Goal: Contribute content: Add original content to the website for others to see

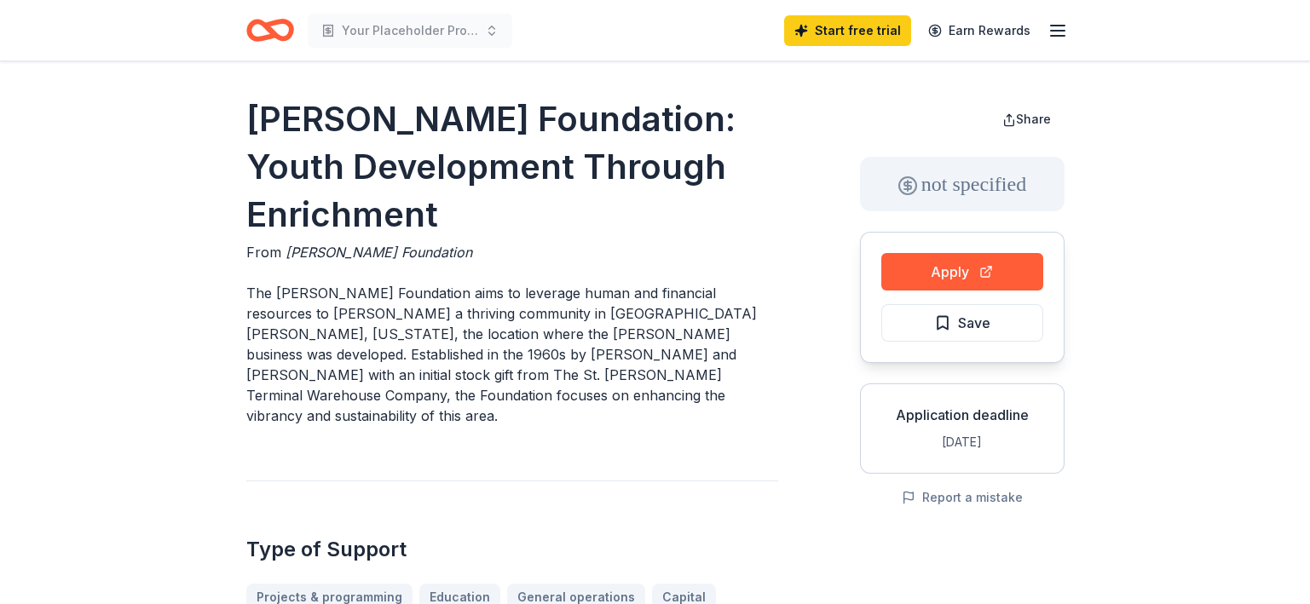
click at [1053, 36] on line "button" at bounding box center [1058, 36] width 14 height 0
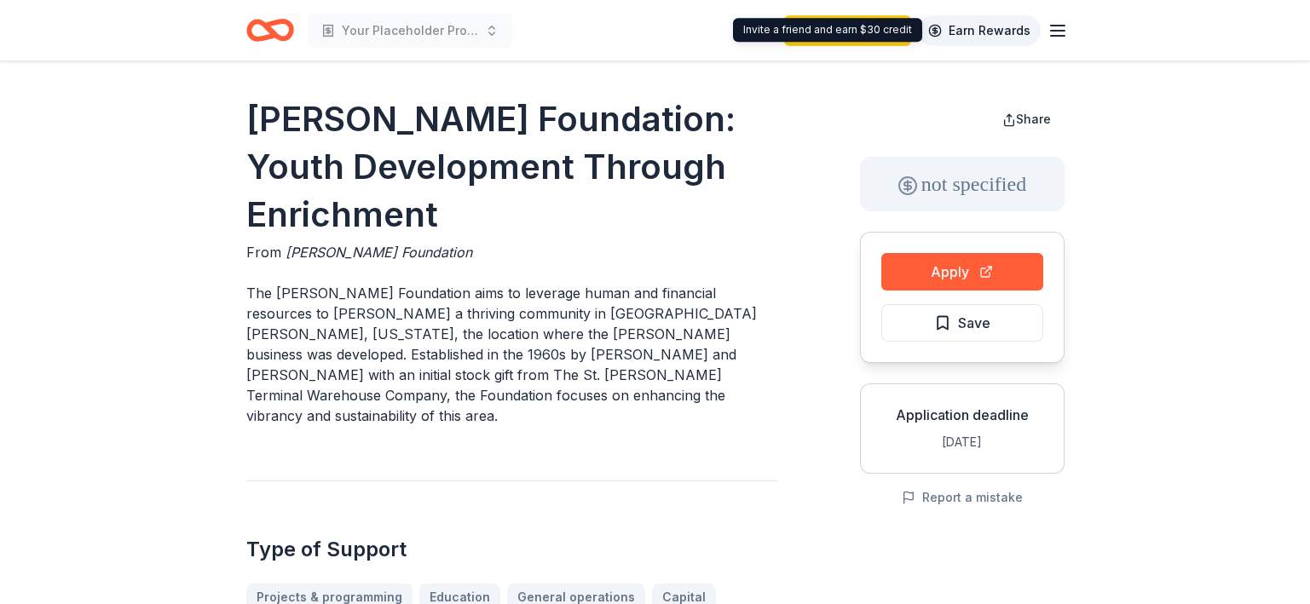
click at [982, 38] on link "Earn Rewards" at bounding box center [979, 30] width 123 height 31
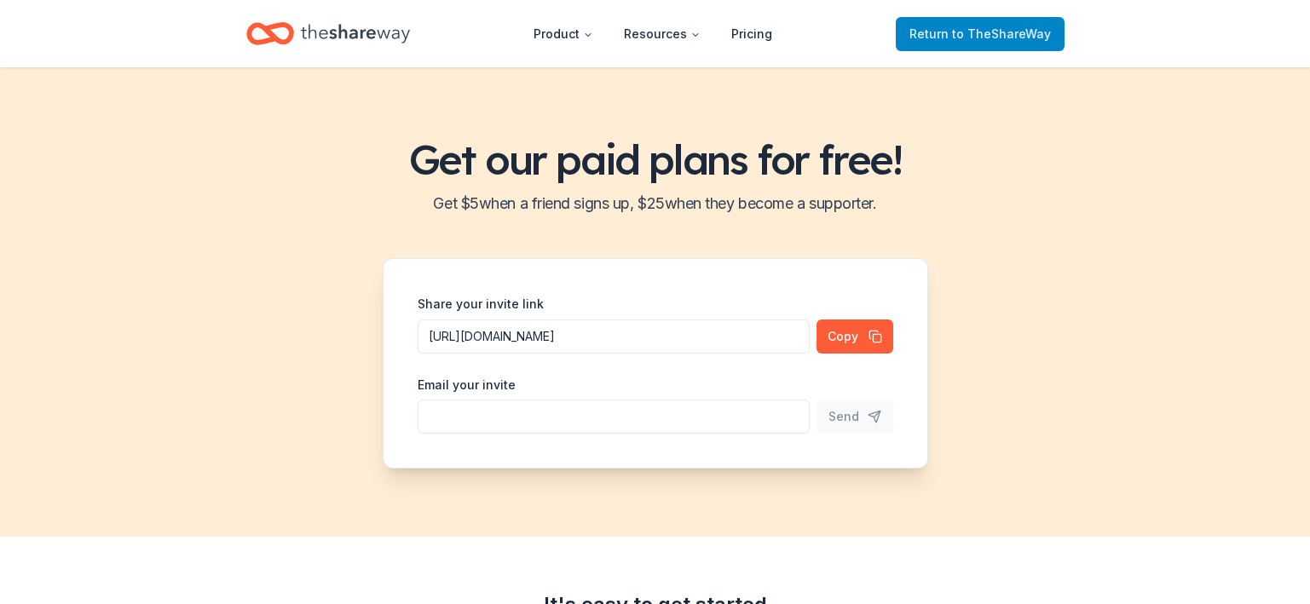
click at [1057, 32] on link "Return to TheShareWay" at bounding box center [979, 34] width 169 height 34
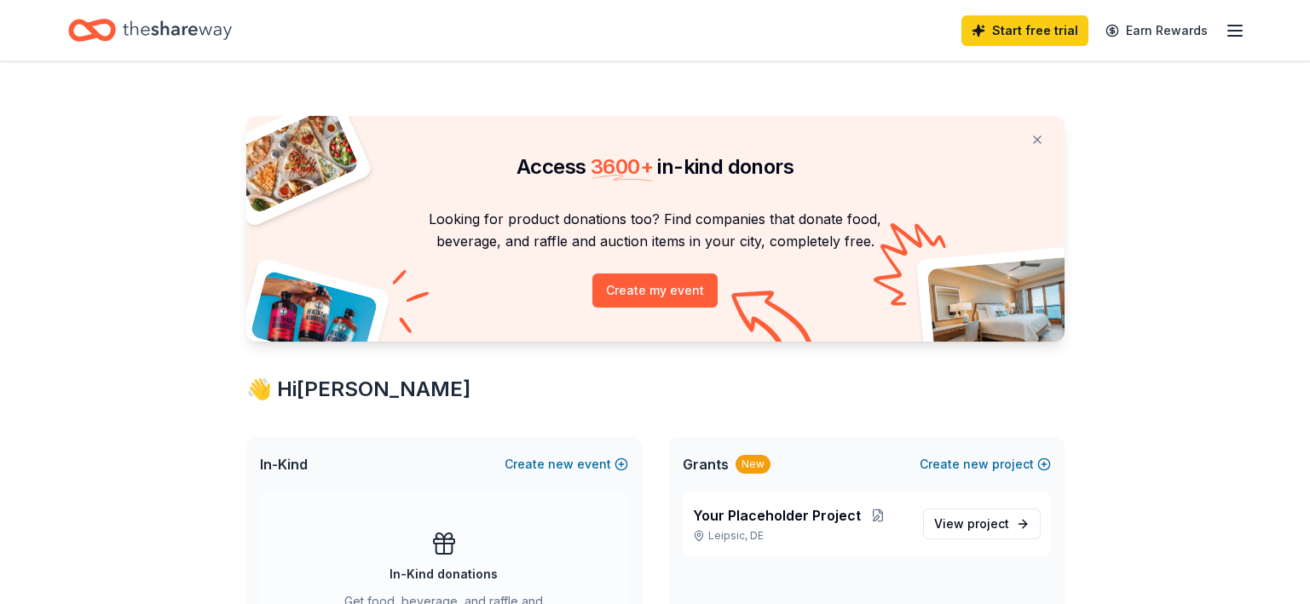
click at [1222, 30] on div "Start free trial Earn Rewards" at bounding box center [1103, 30] width 284 height 40
click at [1235, 31] on line "button" at bounding box center [1235, 31] width 14 height 0
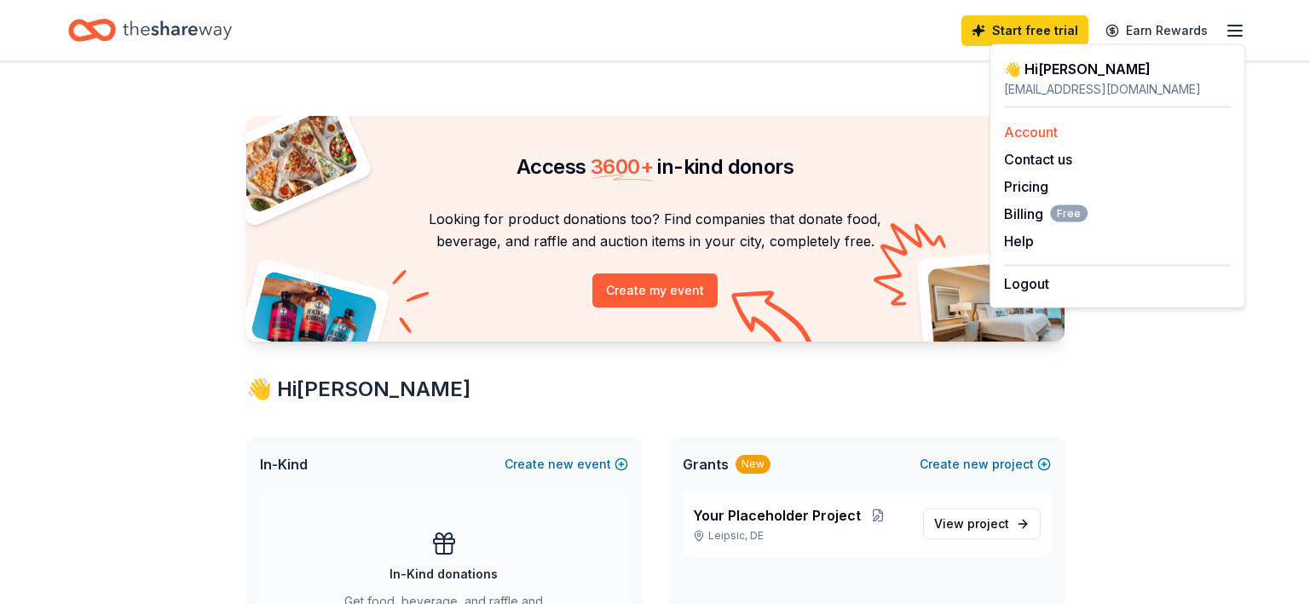
click at [1017, 127] on link "Account" at bounding box center [1031, 132] width 54 height 17
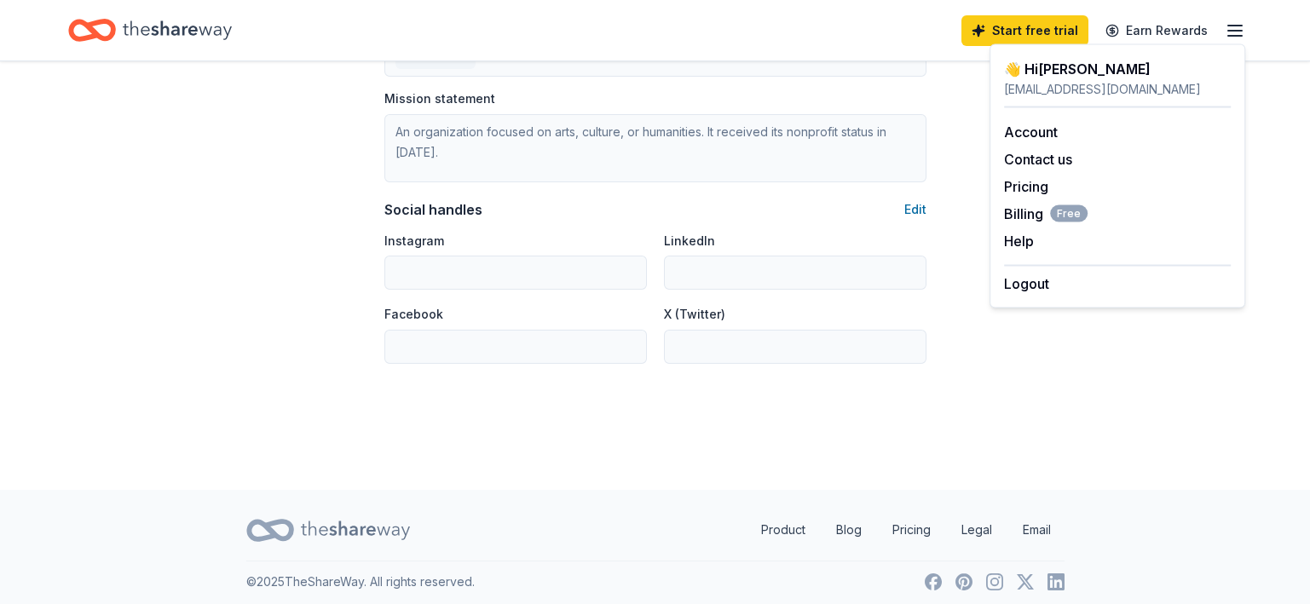
scroll to position [1100, 0]
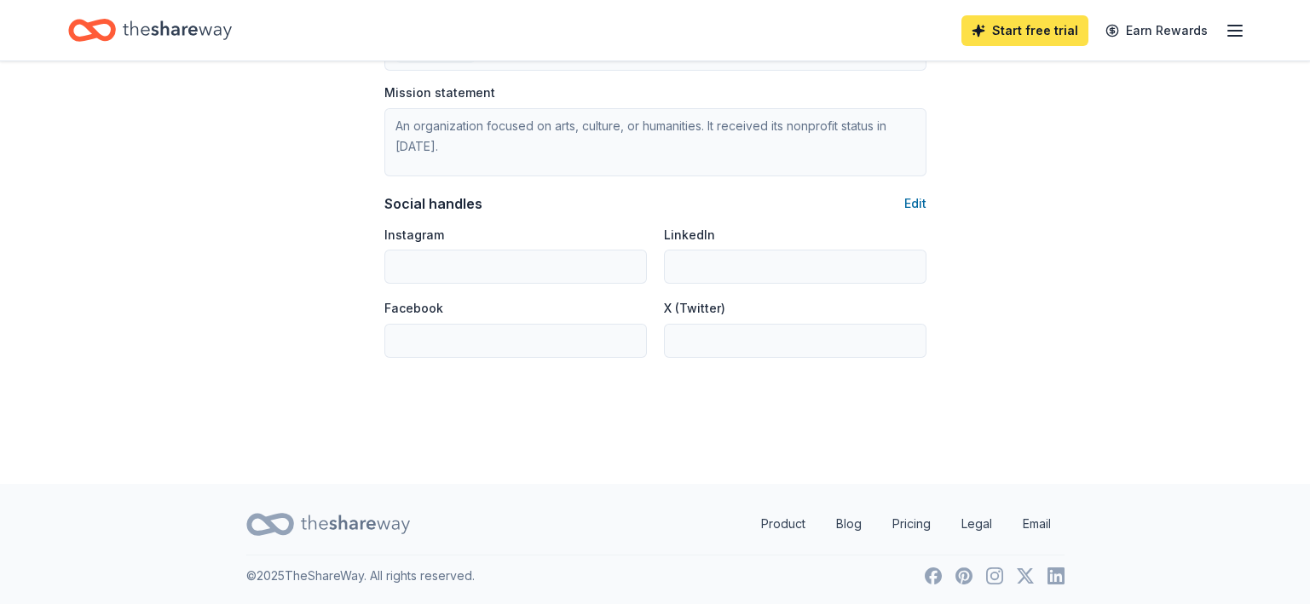
click at [1035, 22] on link "Start free trial" at bounding box center [1024, 30] width 127 height 31
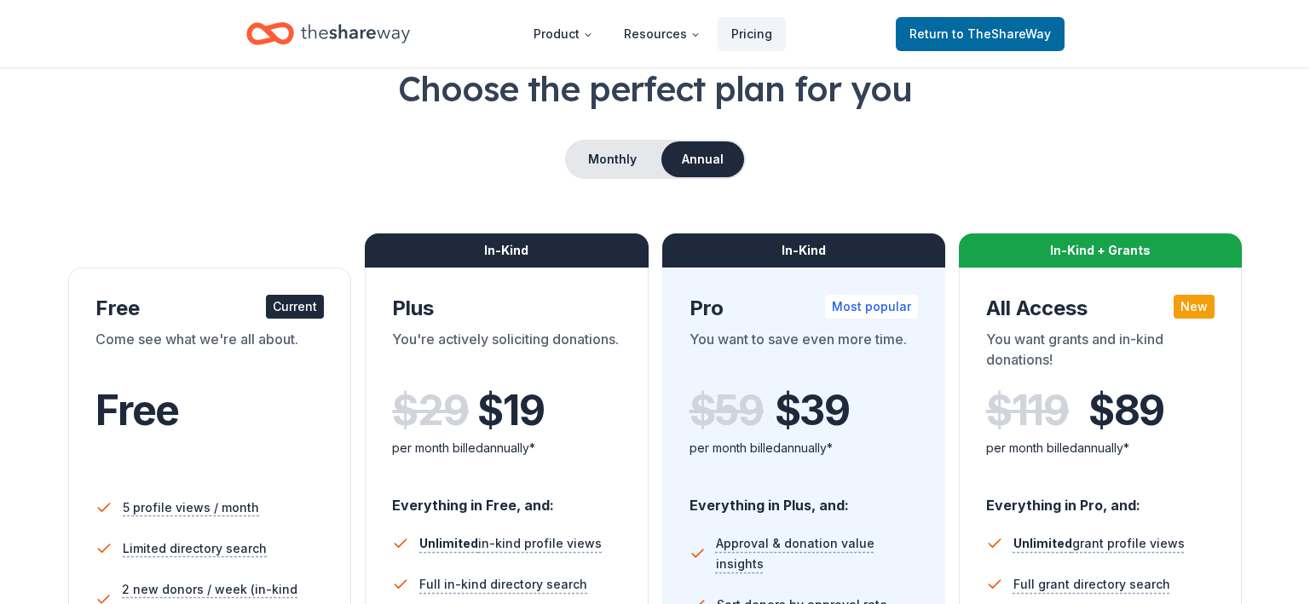
scroll to position [84, 0]
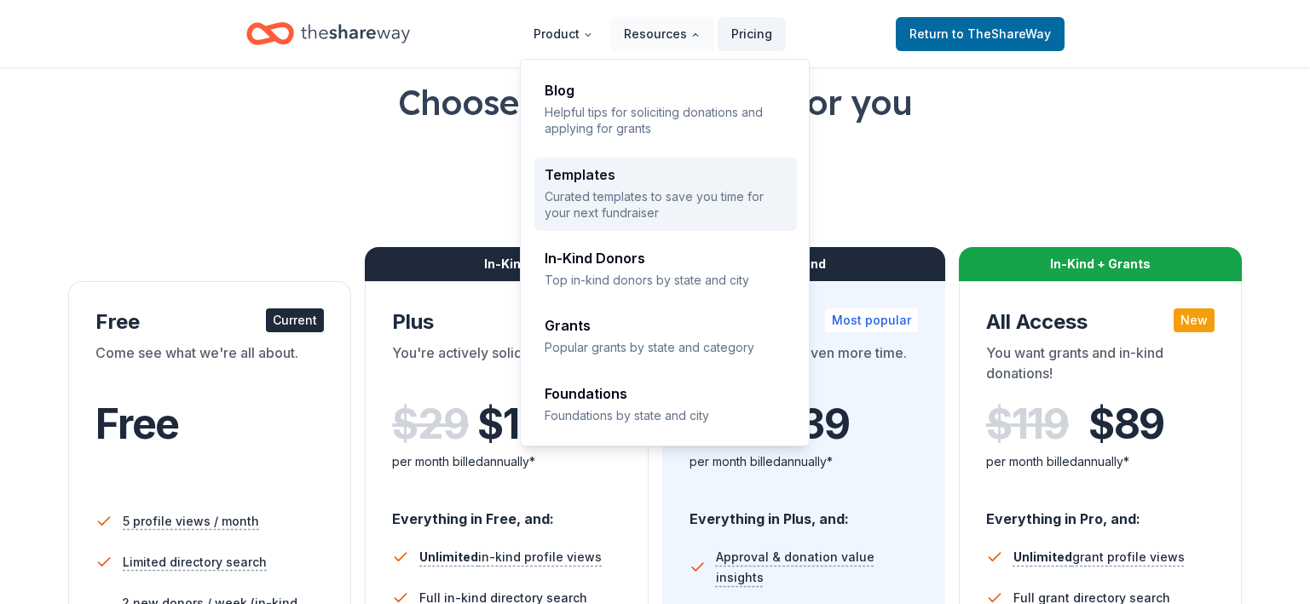
click at [619, 186] on div "Templates Curated templates to save you time for your next fundraiser" at bounding box center [665, 195] width 242 height 54
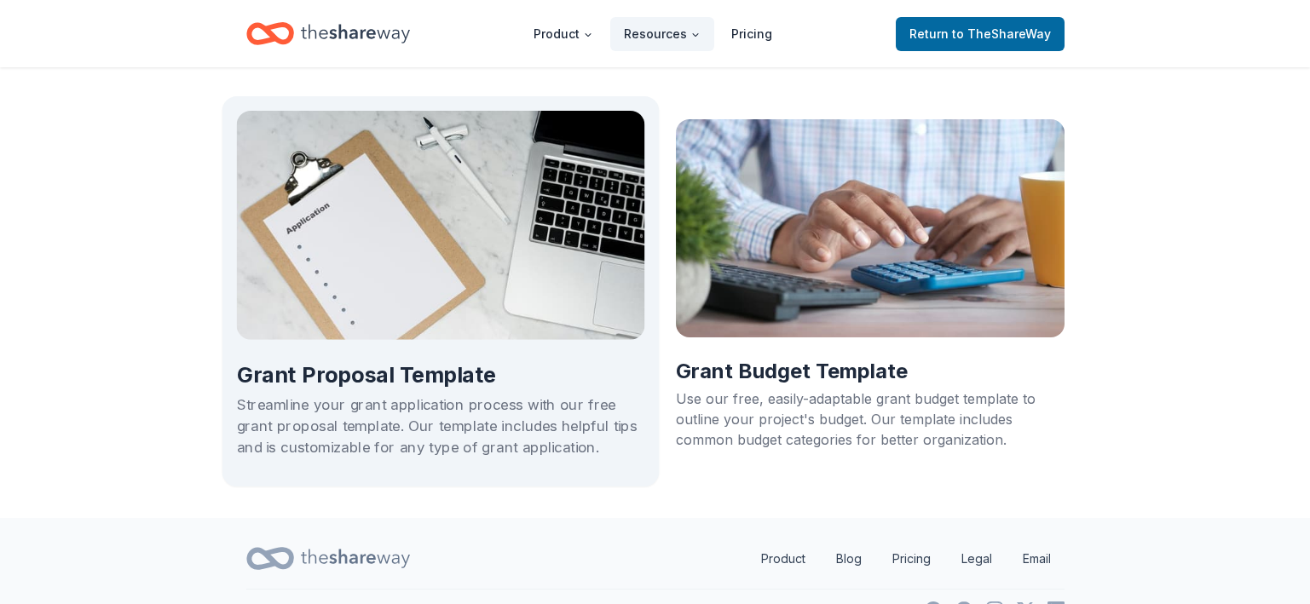
scroll to position [931, 0]
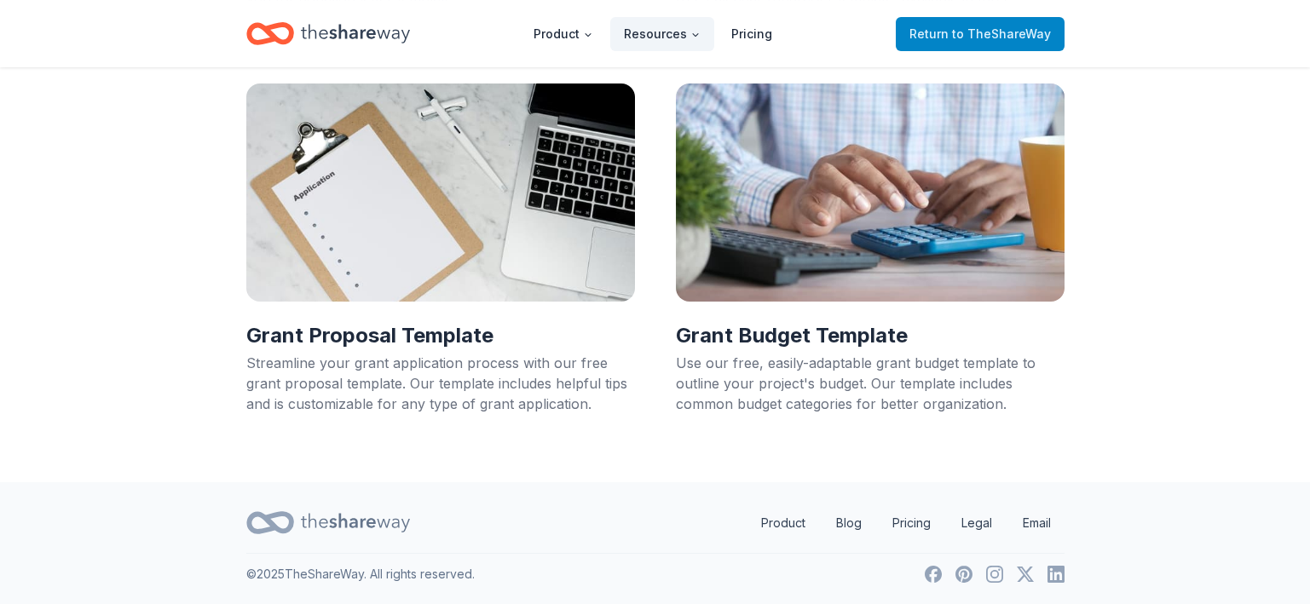
click at [941, 41] on span "Return to TheShareWay" at bounding box center [979, 34] width 141 height 20
click at [974, 26] on span "to TheShareWay" at bounding box center [1001, 33] width 99 height 14
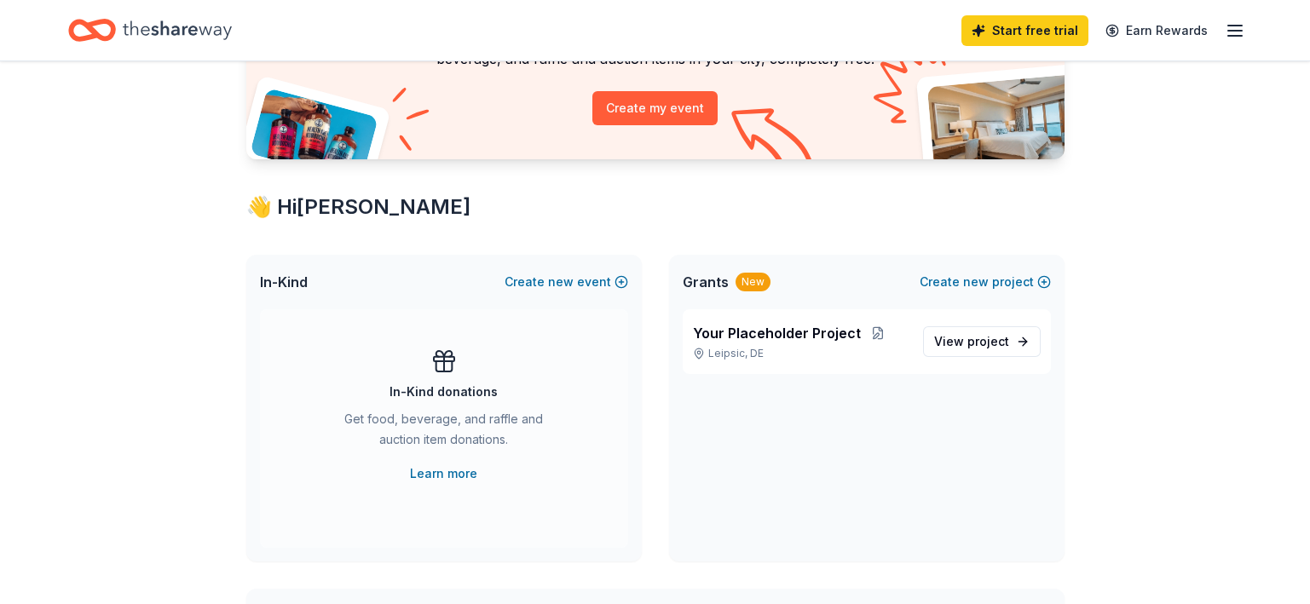
scroll to position [255, 0]
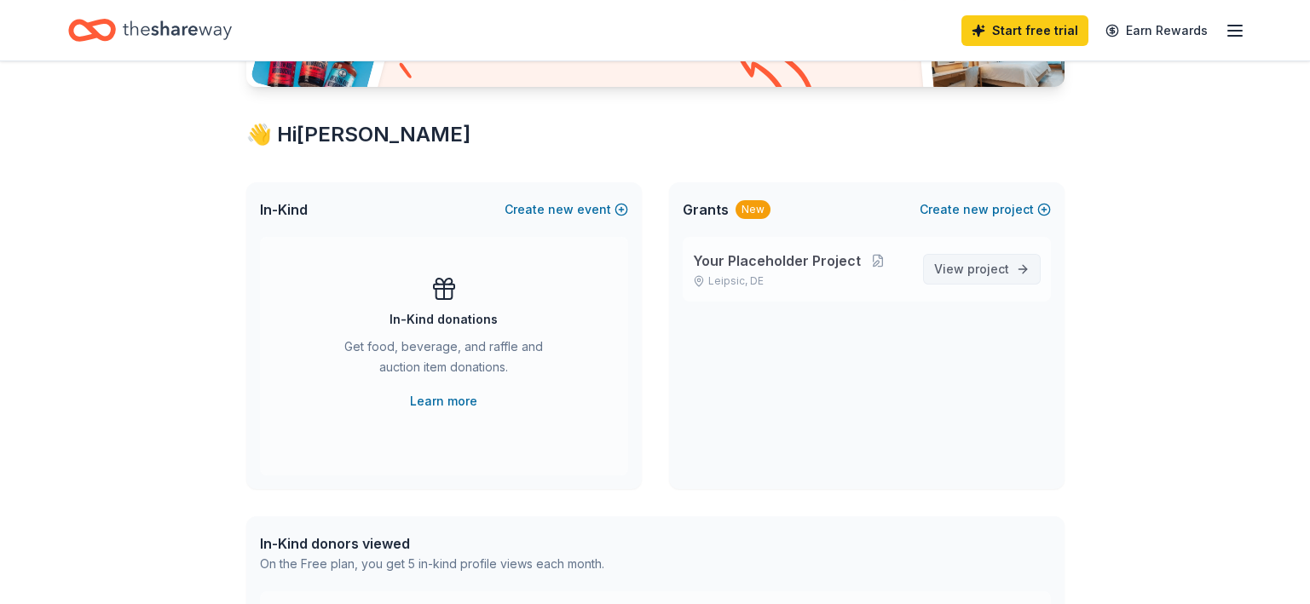
click at [973, 262] on span "project" at bounding box center [988, 269] width 42 height 14
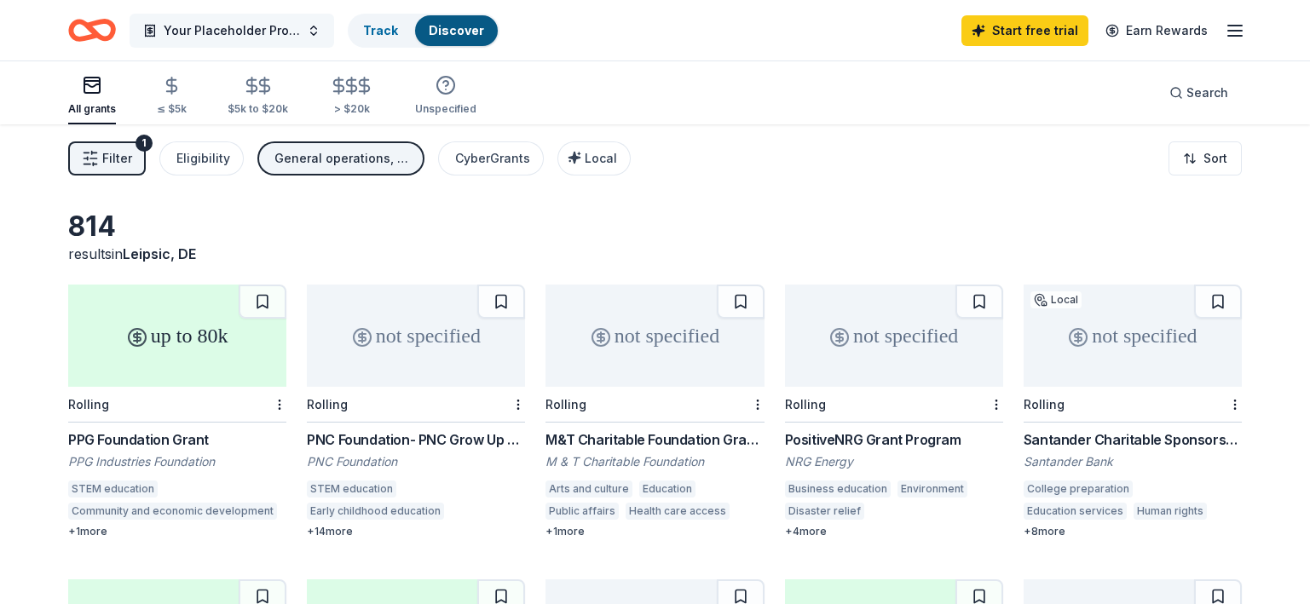
click at [246, 27] on span "Your Placeholder Project" at bounding box center [232, 30] width 136 height 20
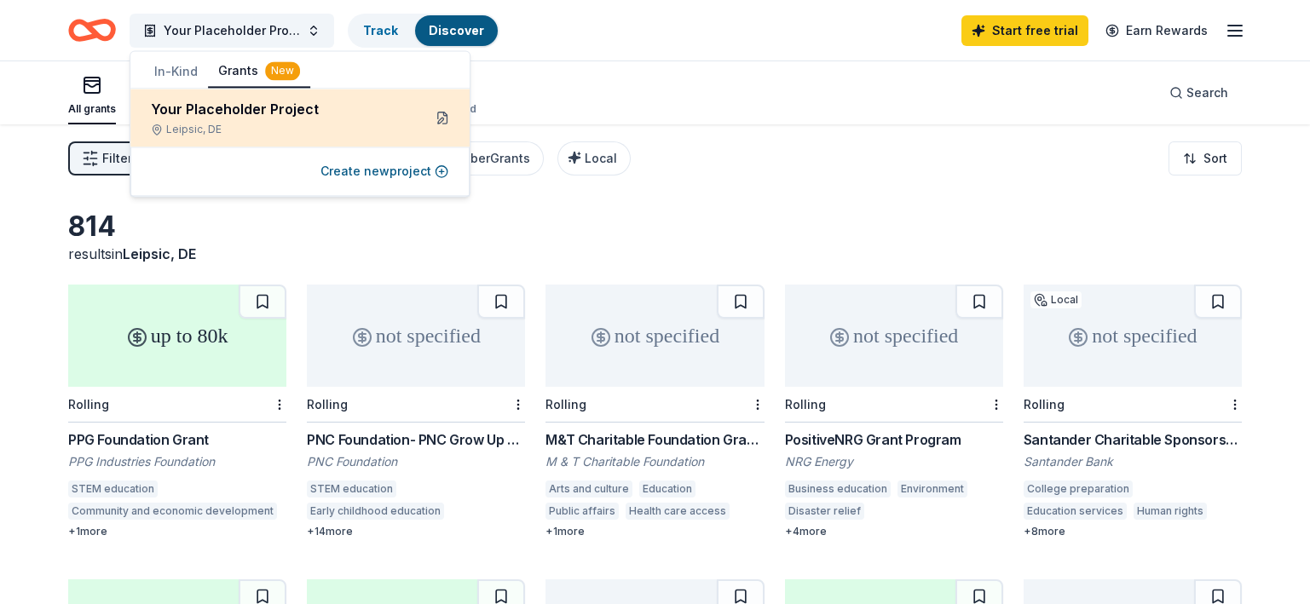
click at [442, 117] on button at bounding box center [442, 117] width 27 height 27
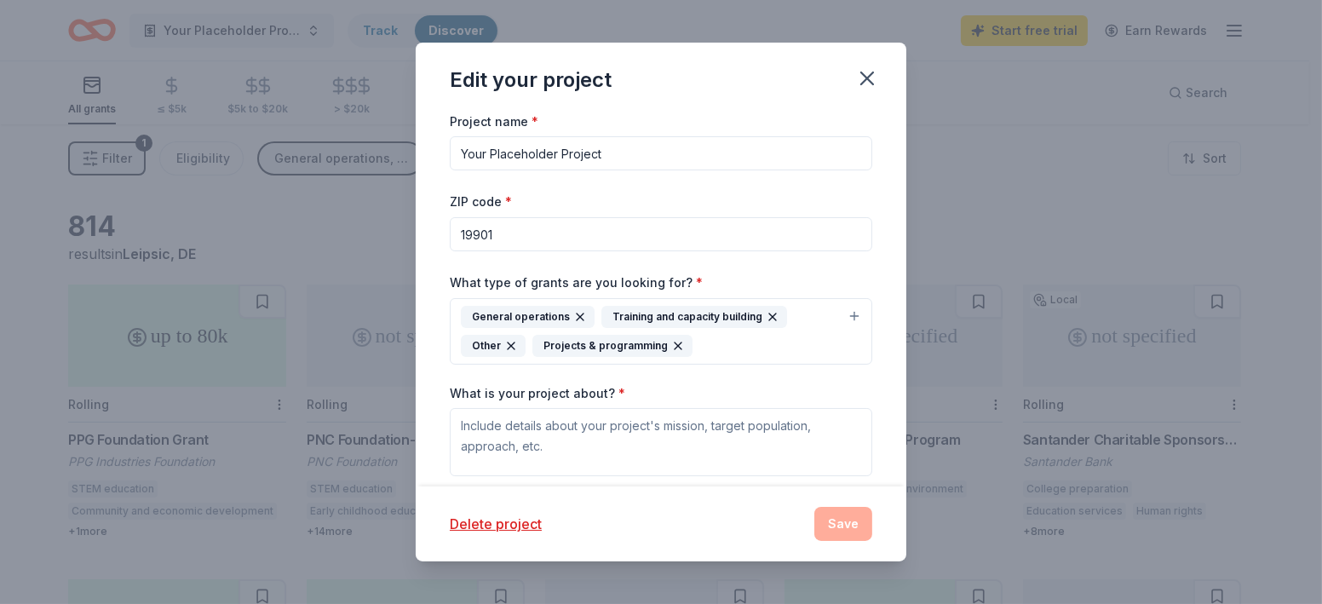
drag, startPoint x: 463, startPoint y: 152, endPoint x: 629, endPoint y: 148, distance: 165.3
click at [629, 148] on input "Your Placeholder Project" at bounding box center [661, 153] width 423 height 34
paste input "The Tapestry of Black Voices Awards"
type input "The Tapestry of Black Voices Awards"
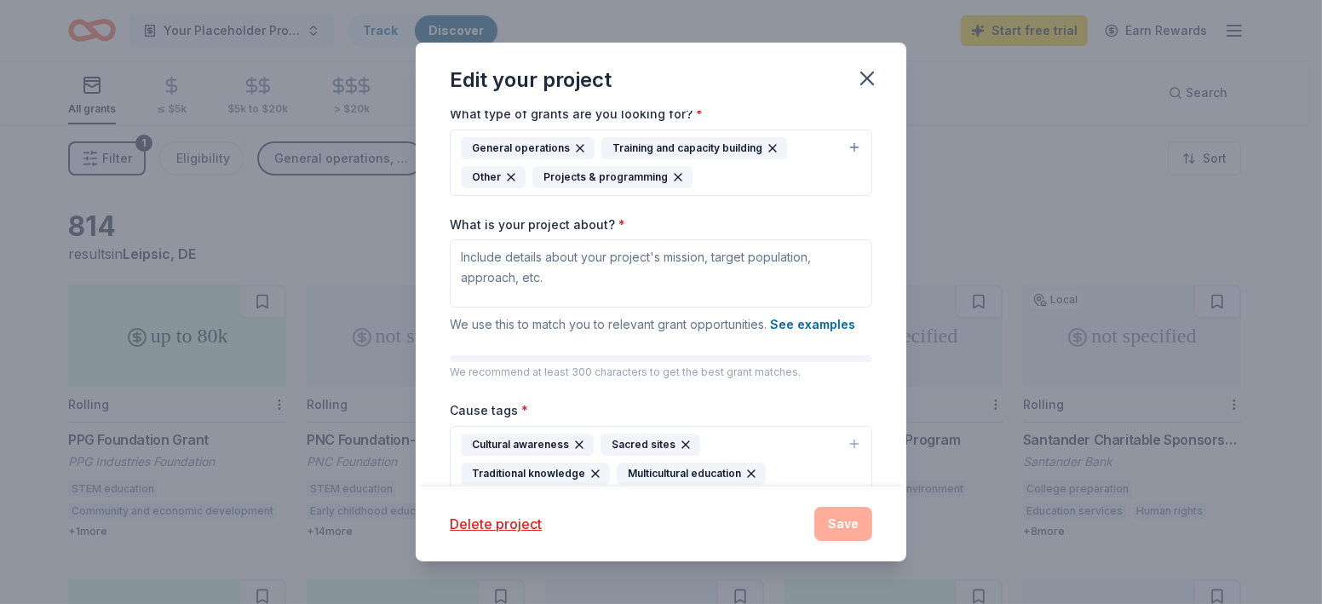
scroll to position [170, 0]
click at [807, 324] on button "See examples" at bounding box center [812, 324] width 85 height 20
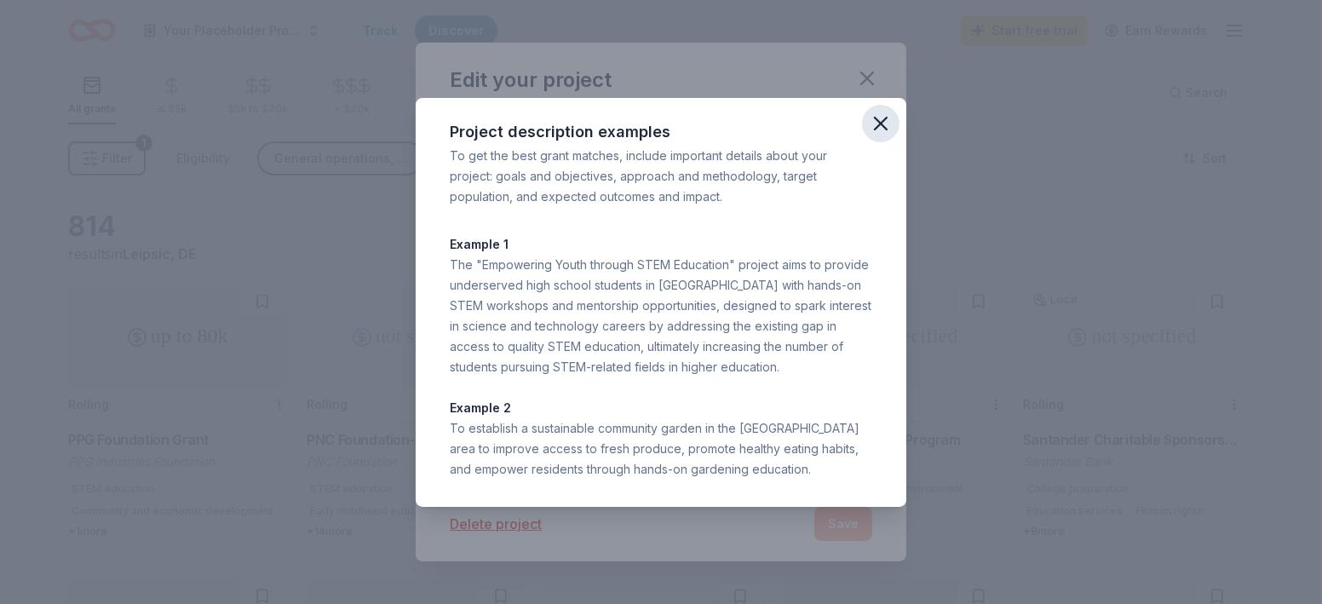
click at [894, 124] on button "button" at bounding box center [880, 123] width 37 height 37
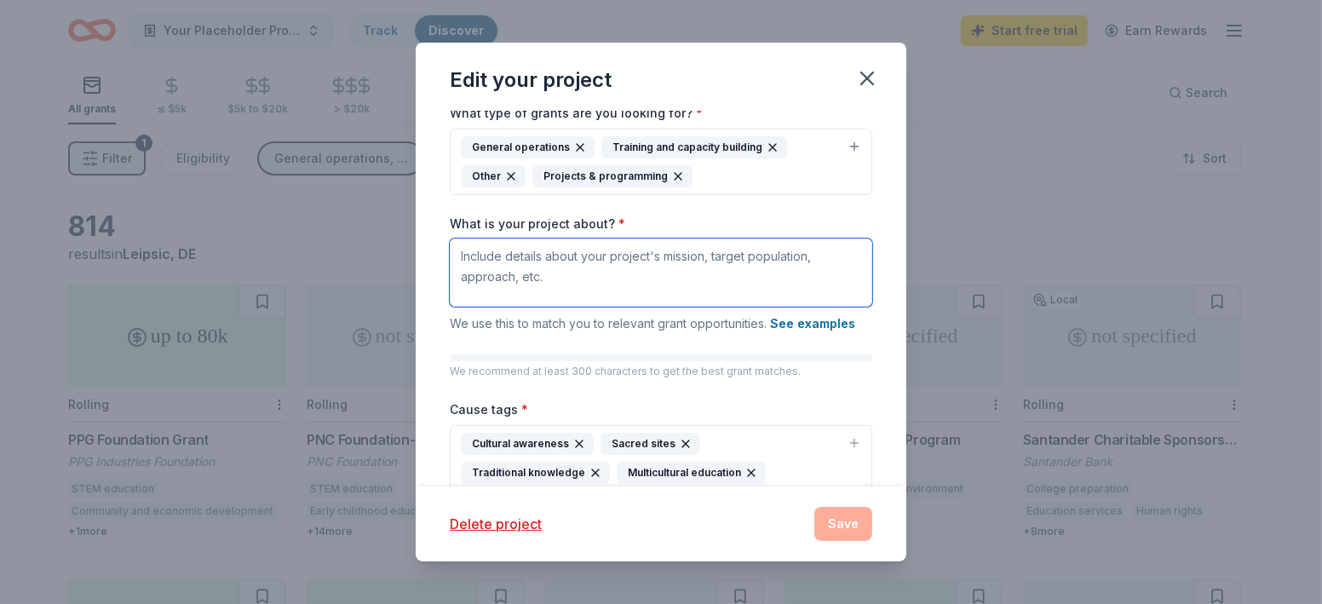
click at [605, 265] on textarea "What is your project about? *" at bounding box center [661, 273] width 423 height 68
paste textarea "The Tapestry of Black Voices Awards is an annual initiative that shines a spotl…"
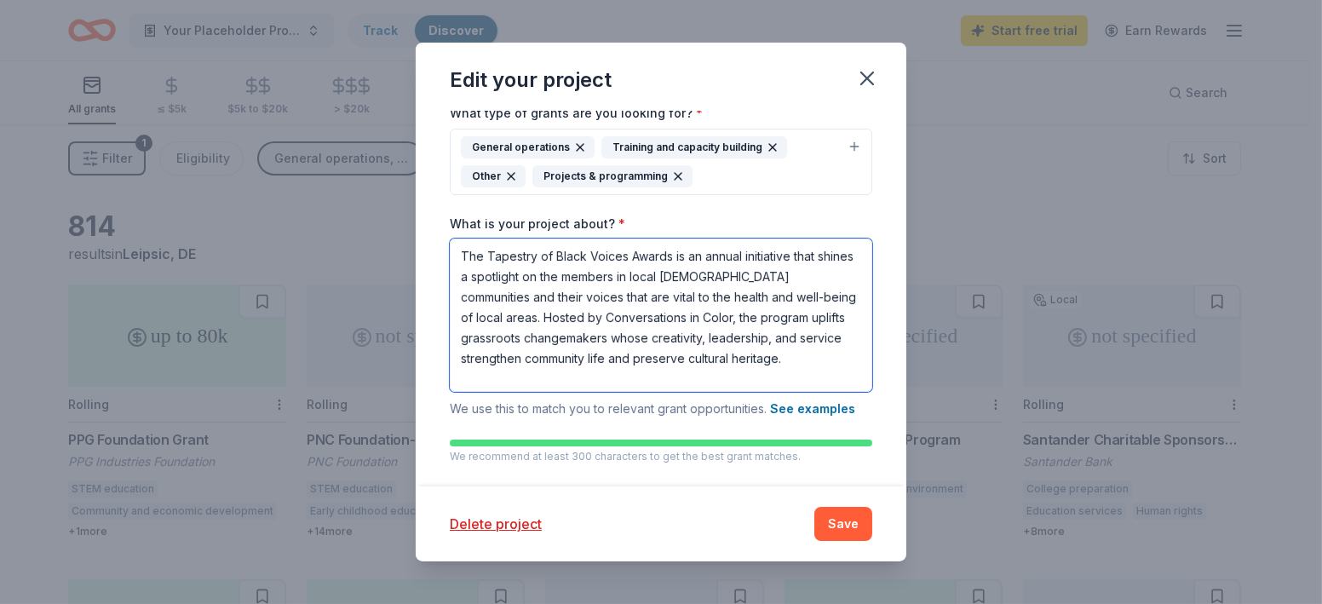
scroll to position [0, 0]
click at [521, 336] on textarea "The Tapestry of Black Voices Awards is an annual initiative that shines a spotl…" at bounding box center [661, 315] width 423 height 153
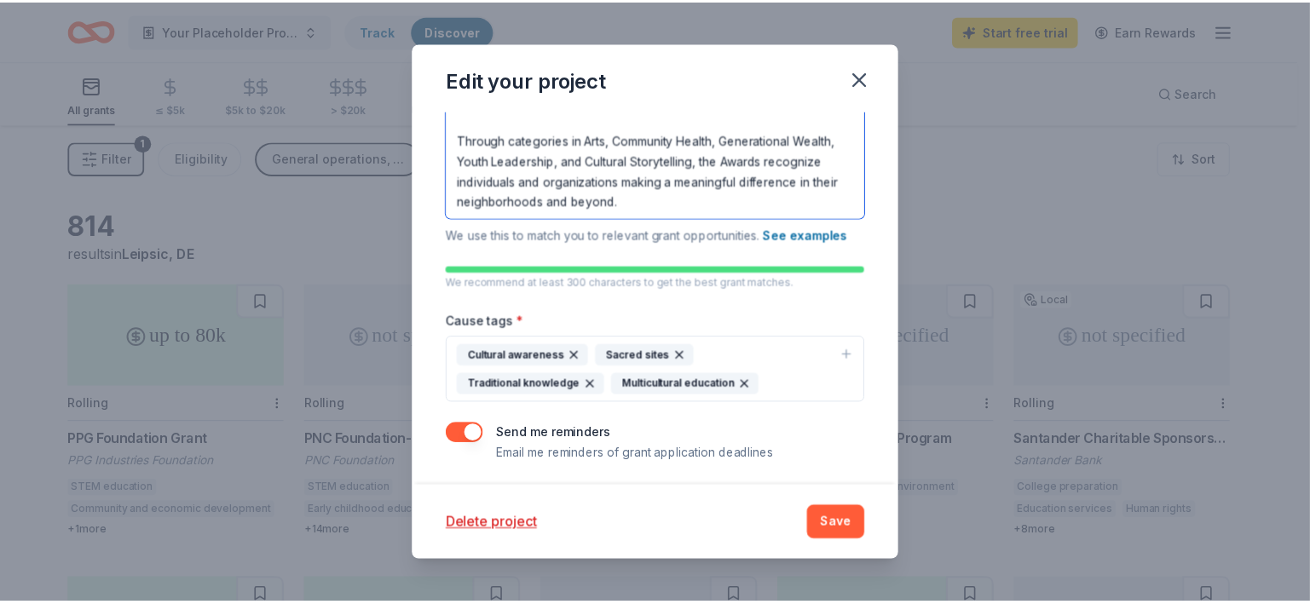
scroll to position [343, 0]
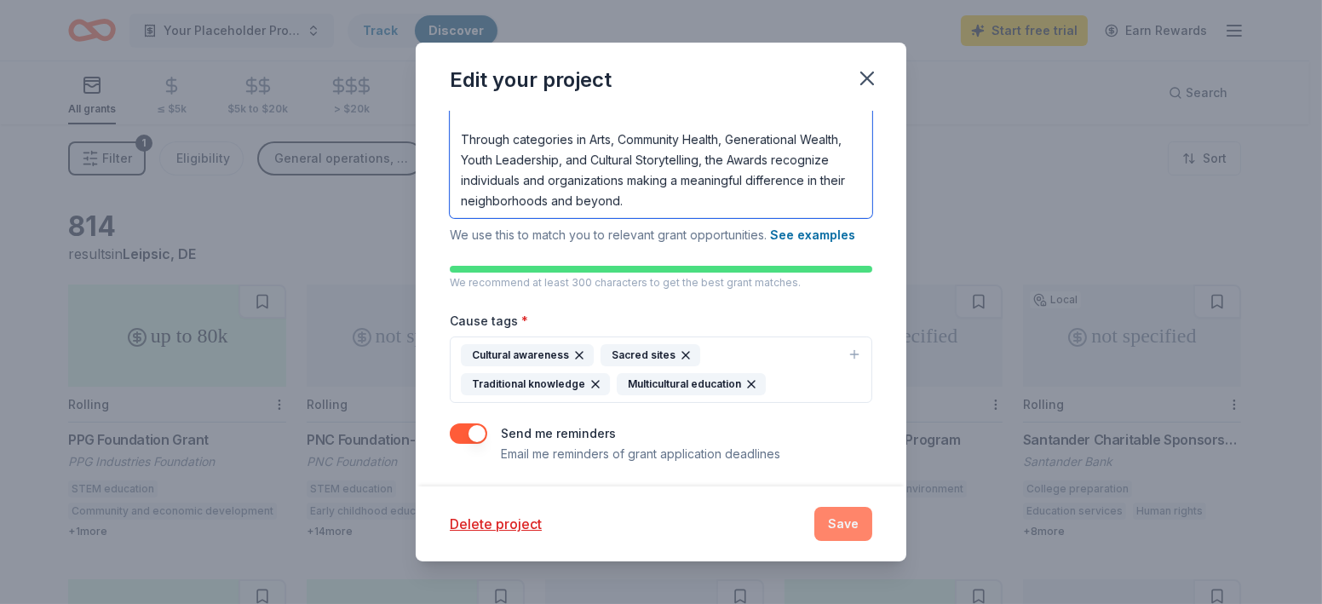
type textarea "The Tapestry of Black Voices Awards is an annual initiative that shines a spotl…"
click at [855, 527] on button "Save" at bounding box center [844, 524] width 58 height 34
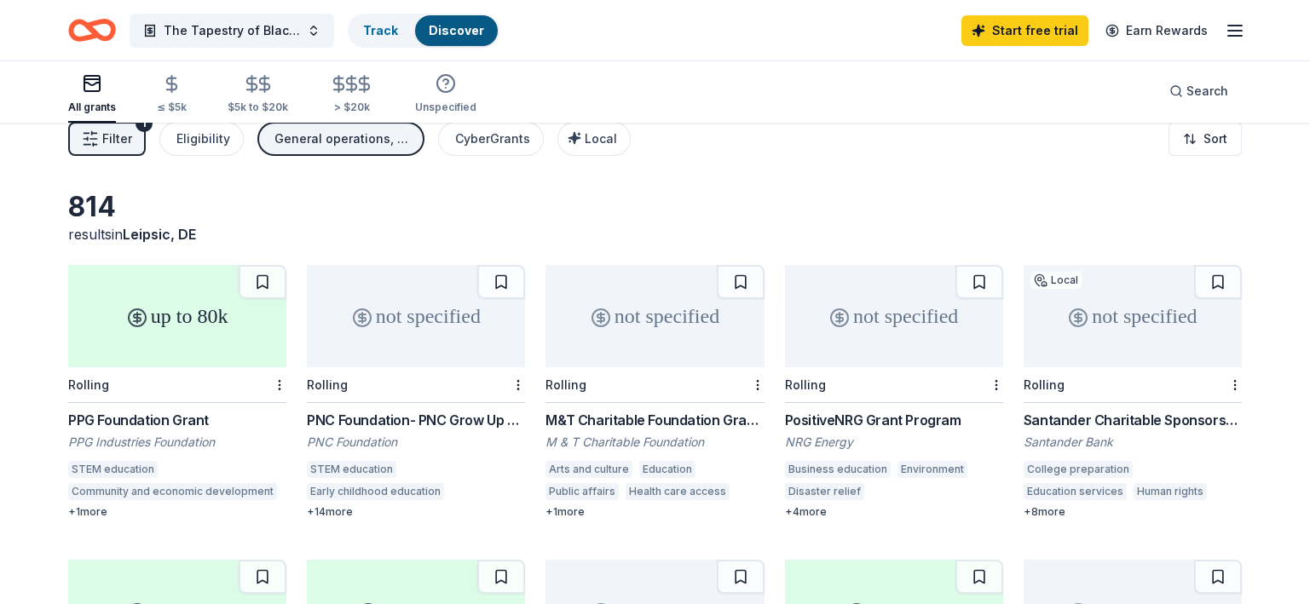
scroll to position [0, 0]
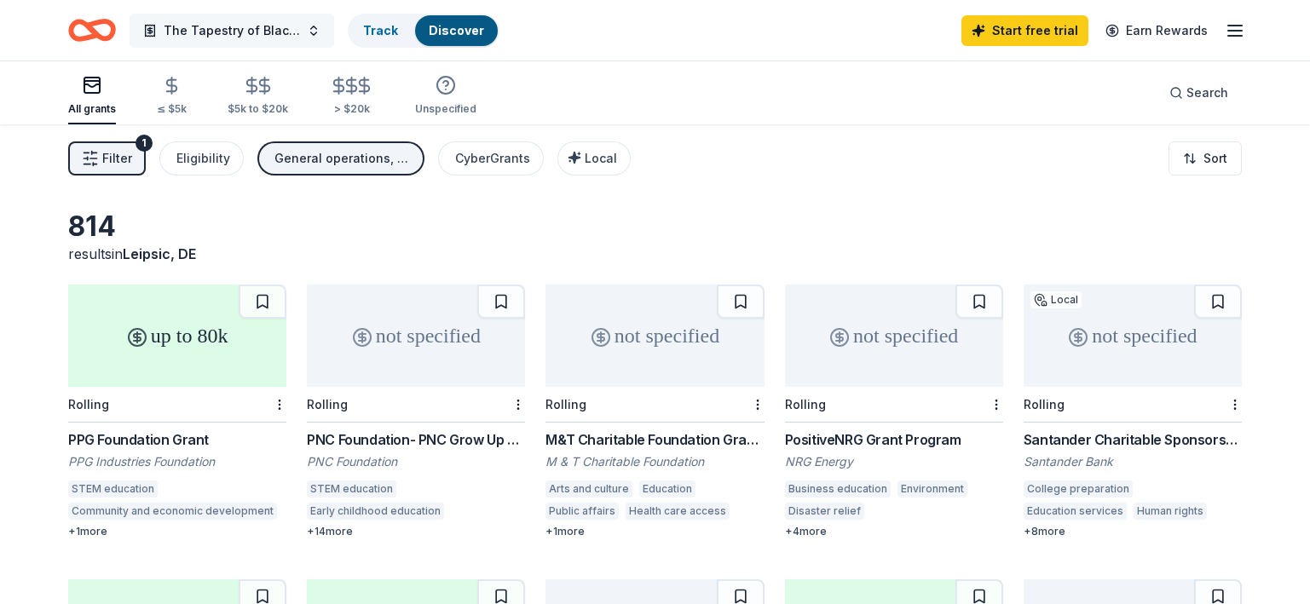
click at [234, 32] on span "The Tapestry of Black Voices Awards" at bounding box center [232, 30] width 136 height 20
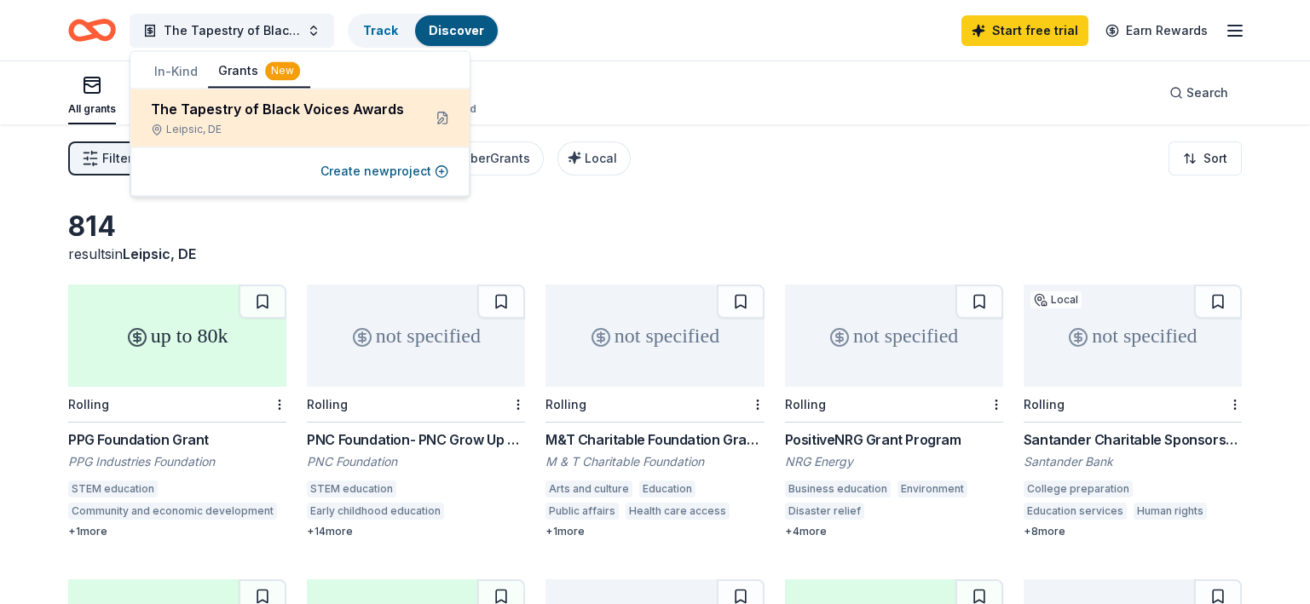
click at [242, 117] on div "The Tapestry of Black Voices Awards" at bounding box center [279, 109] width 257 height 20
click at [241, 111] on div "The Tapestry of Black Voices Awards" at bounding box center [279, 109] width 257 height 20
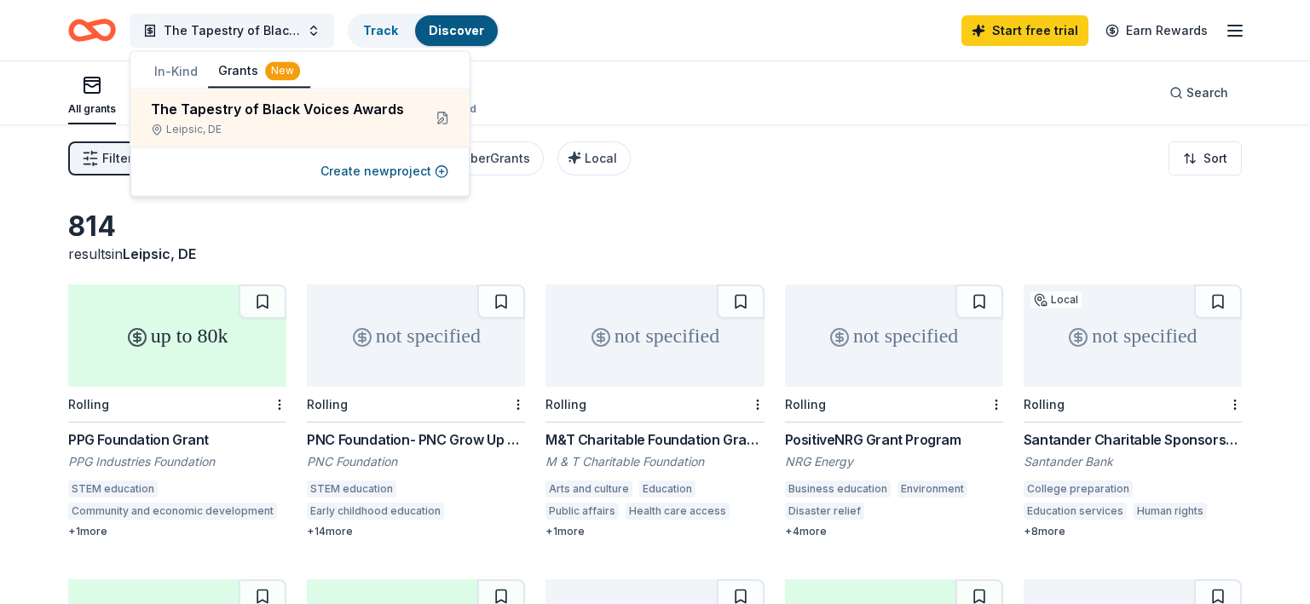
click at [769, 83] on div "All grants ≤ $5k $5k to $20k > $20k Unspecified Search" at bounding box center [654, 92] width 1173 height 63
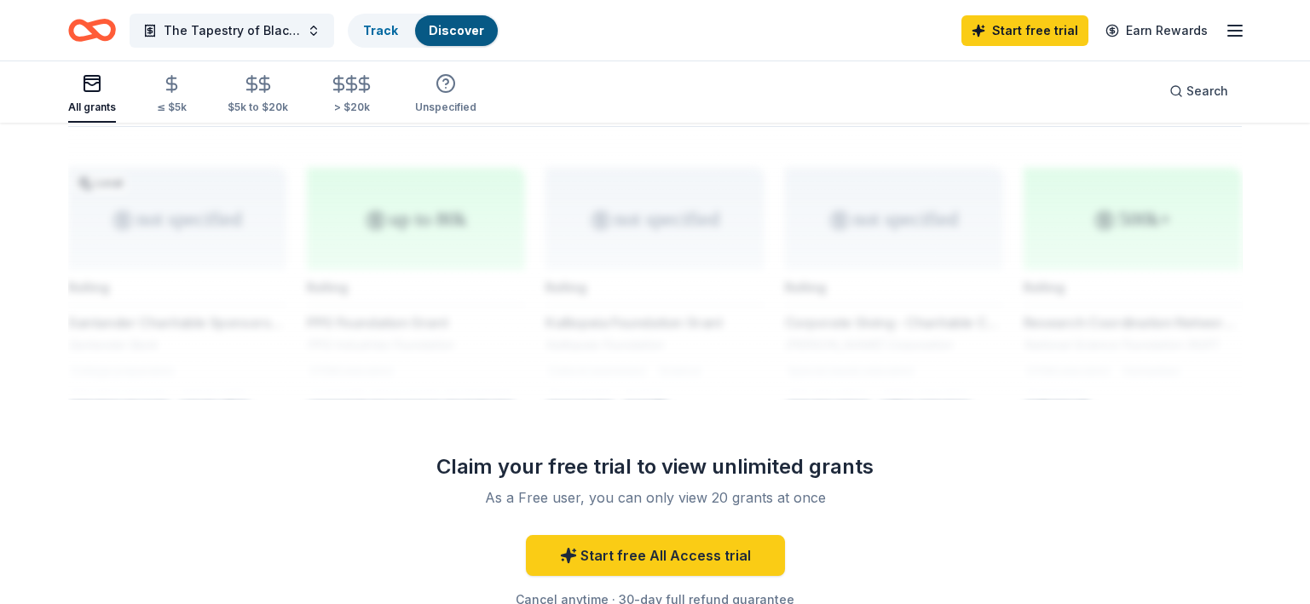
scroll to position [1362, 0]
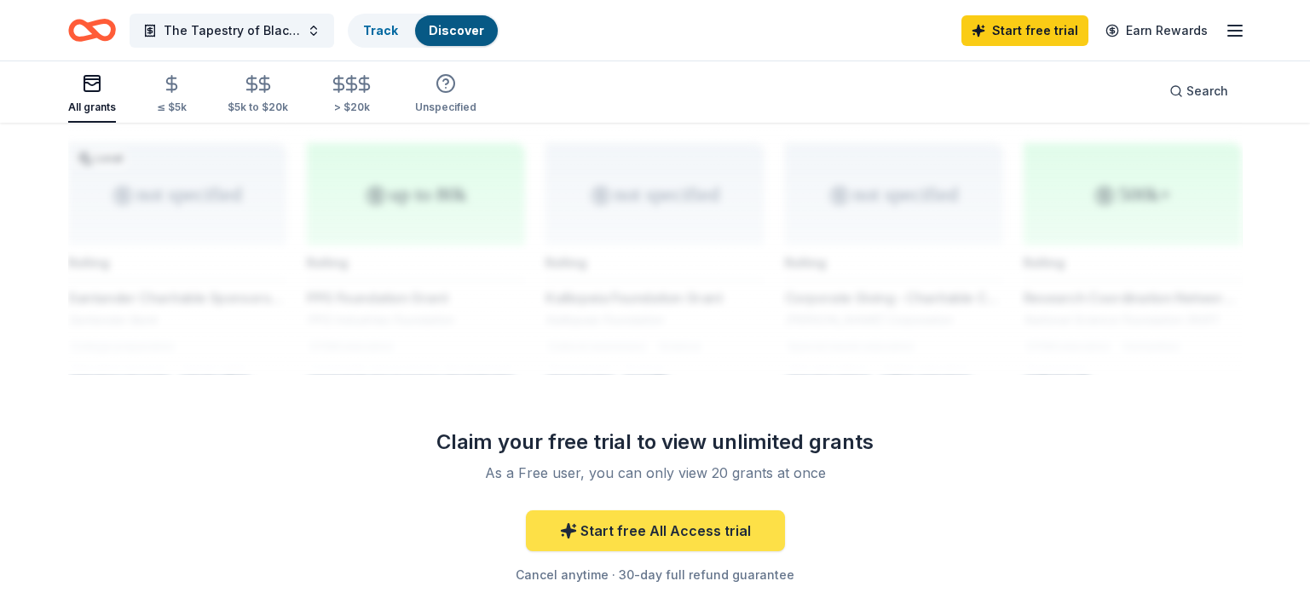
click at [723, 528] on link "Start free All Access trial" at bounding box center [655, 530] width 259 height 41
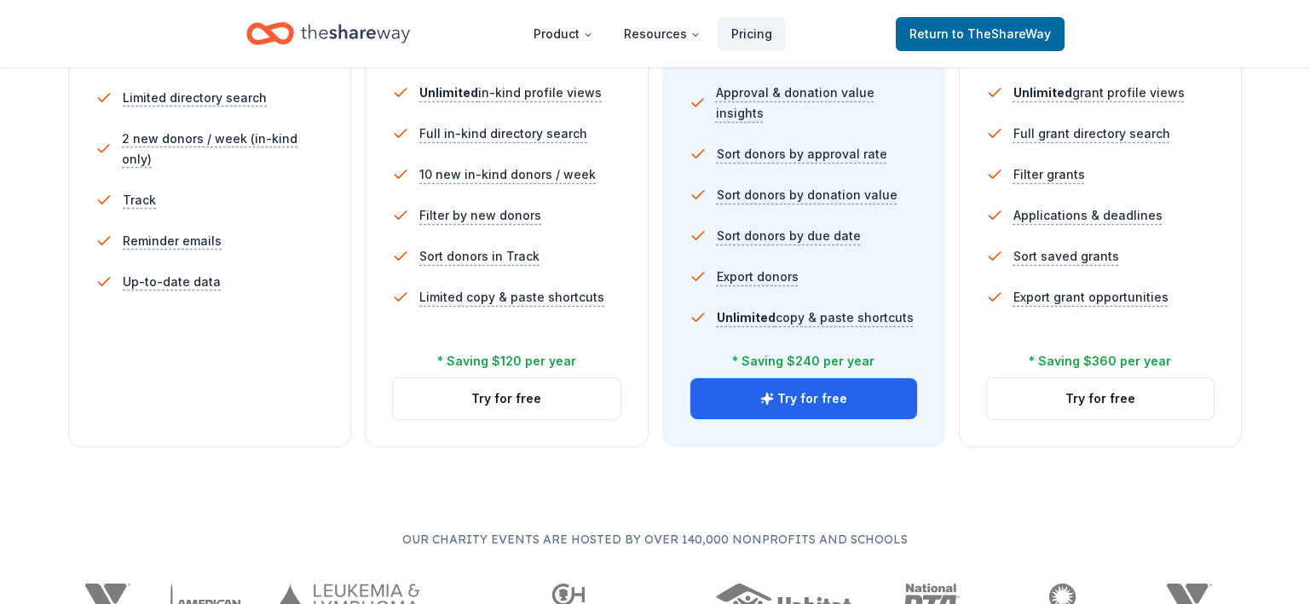
scroll to position [596, 0]
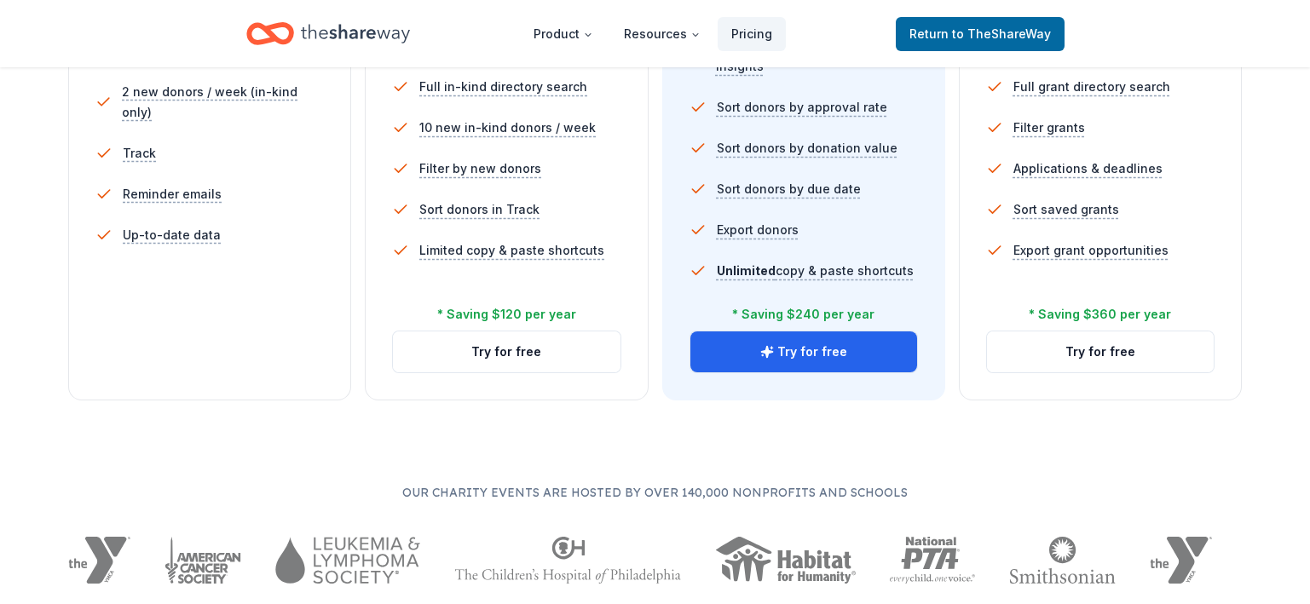
click at [199, 278] on div "5 profile views / month Limited directory search 2 new donors / week (in-kind o…" at bounding box center [209, 153] width 228 height 341
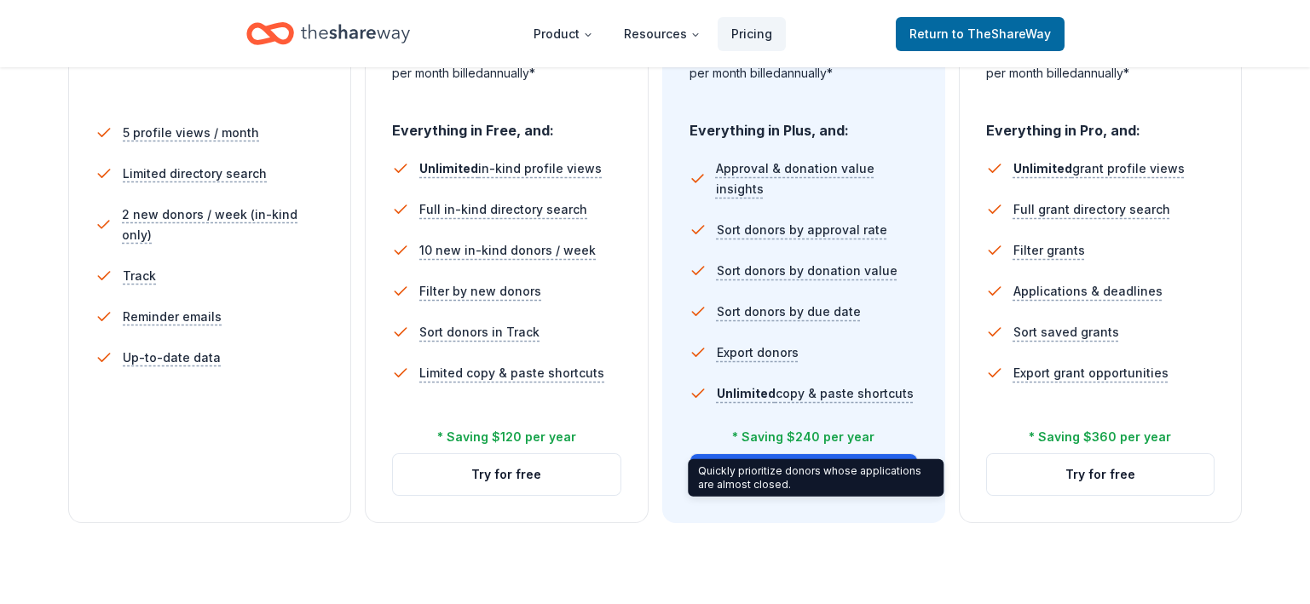
scroll to position [84, 0]
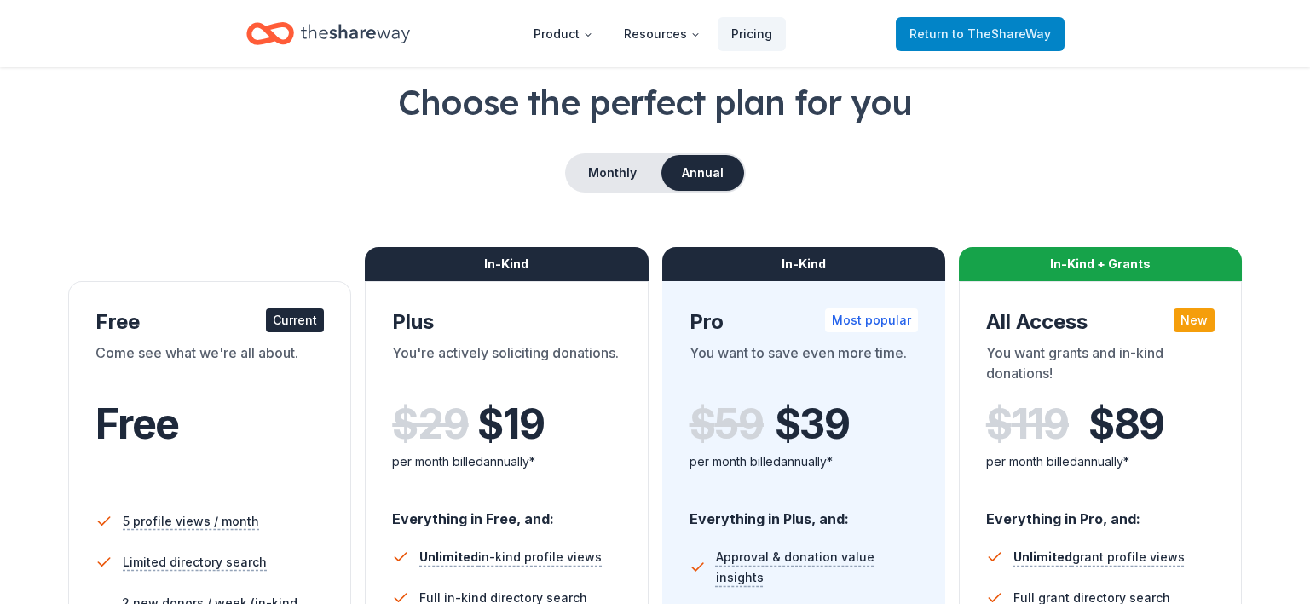
click at [1060, 32] on link "Return to TheShareWay" at bounding box center [979, 34] width 169 height 34
